Goal: Use online tool/utility: Utilize a website feature to perform a specific function

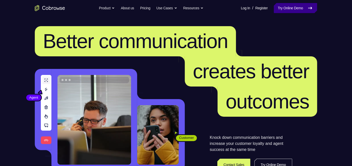
click at [287, 10] on link "Try Online Demo" at bounding box center [294, 8] width 43 height 10
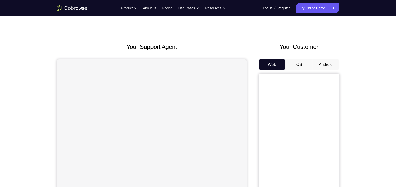
scroll to position [6, 0]
click at [326, 66] on button "Android" at bounding box center [325, 65] width 27 height 10
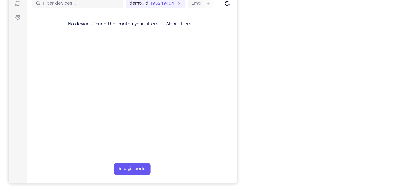
scroll to position [0, 0]
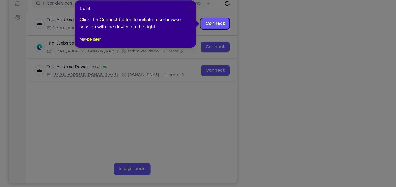
click at [207, 31] on span "×" at bounding box center [207, 30] width 2 height 4
